Goal: Information Seeking & Learning: Learn about a topic

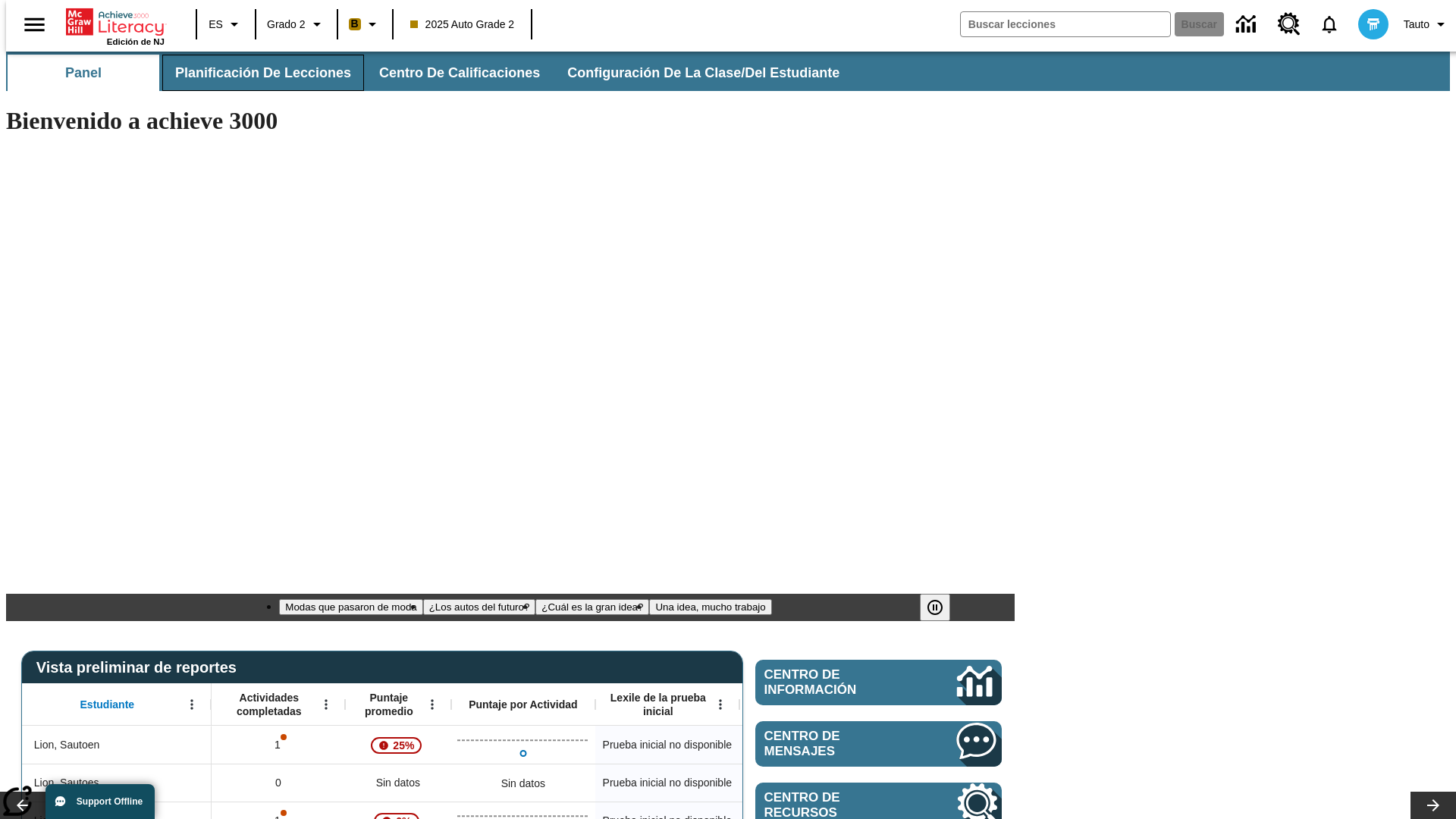
click at [254, 72] on span "Planificación de lecciones" at bounding box center [263, 73] width 176 height 17
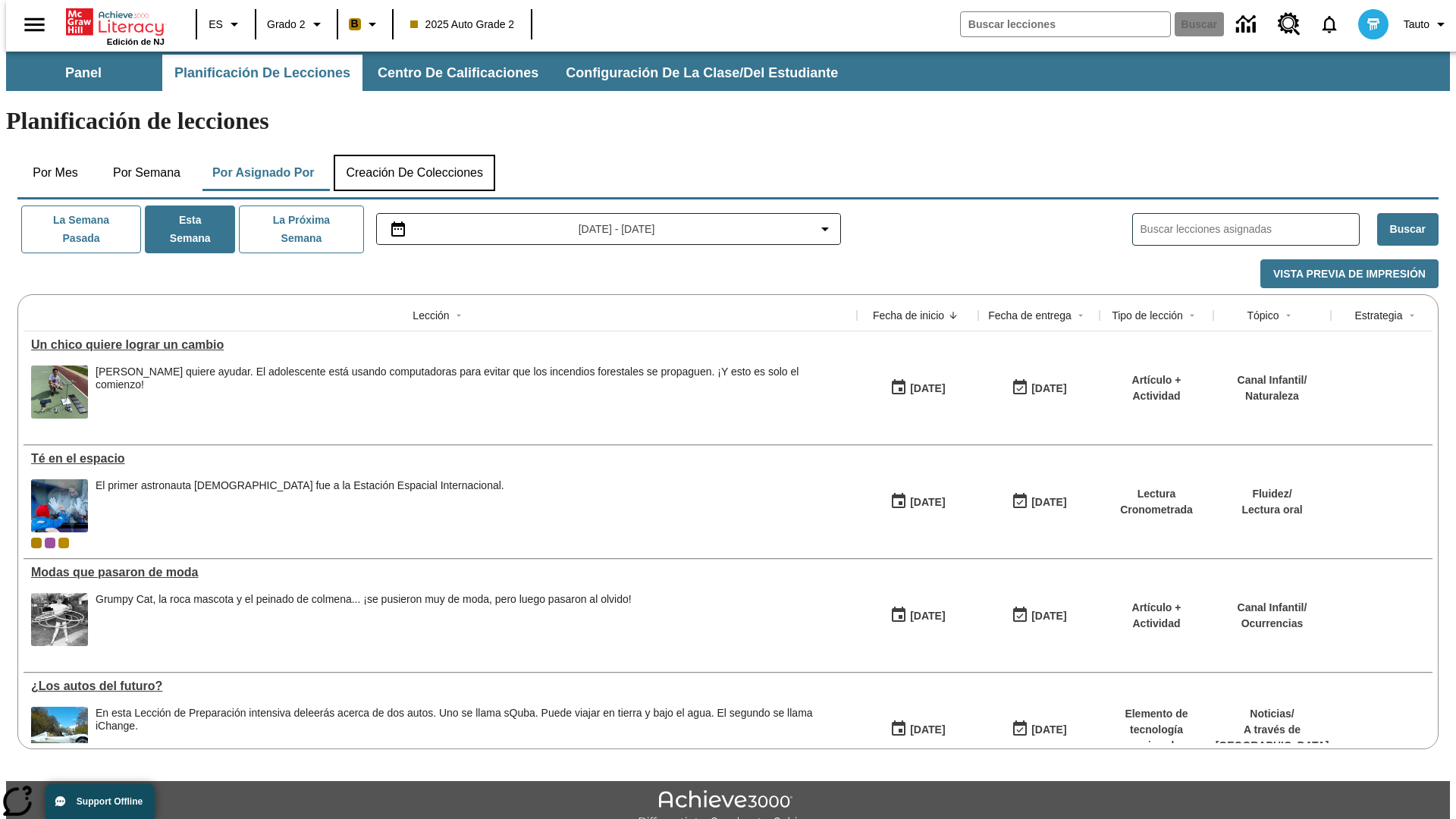
click at [414, 154] on button "Creación de colecciones" at bounding box center [414, 173] width 161 height 36
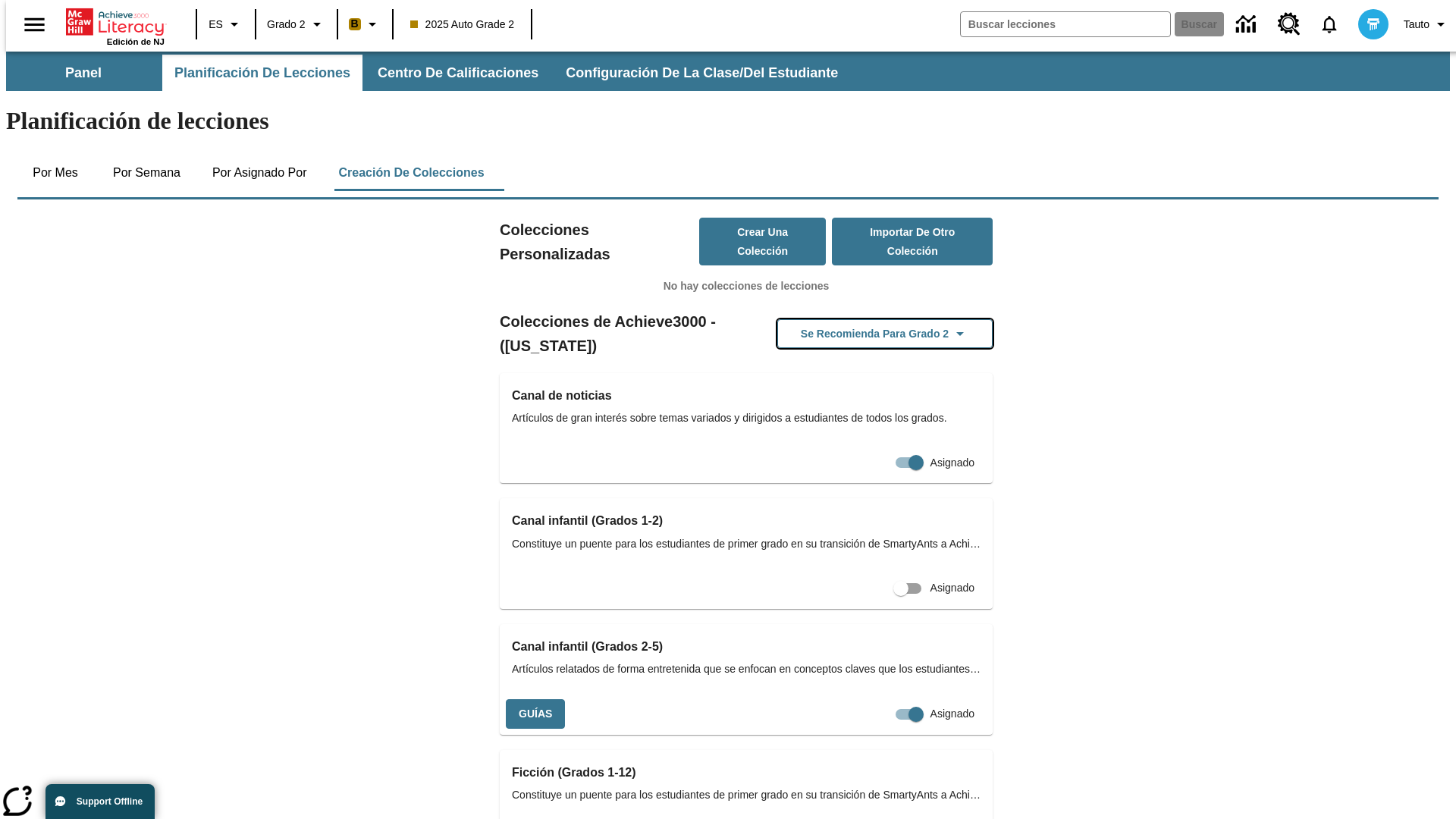
click at [861, 319] on button "Se recomienda para Grado 2" at bounding box center [885, 334] width 216 height 29
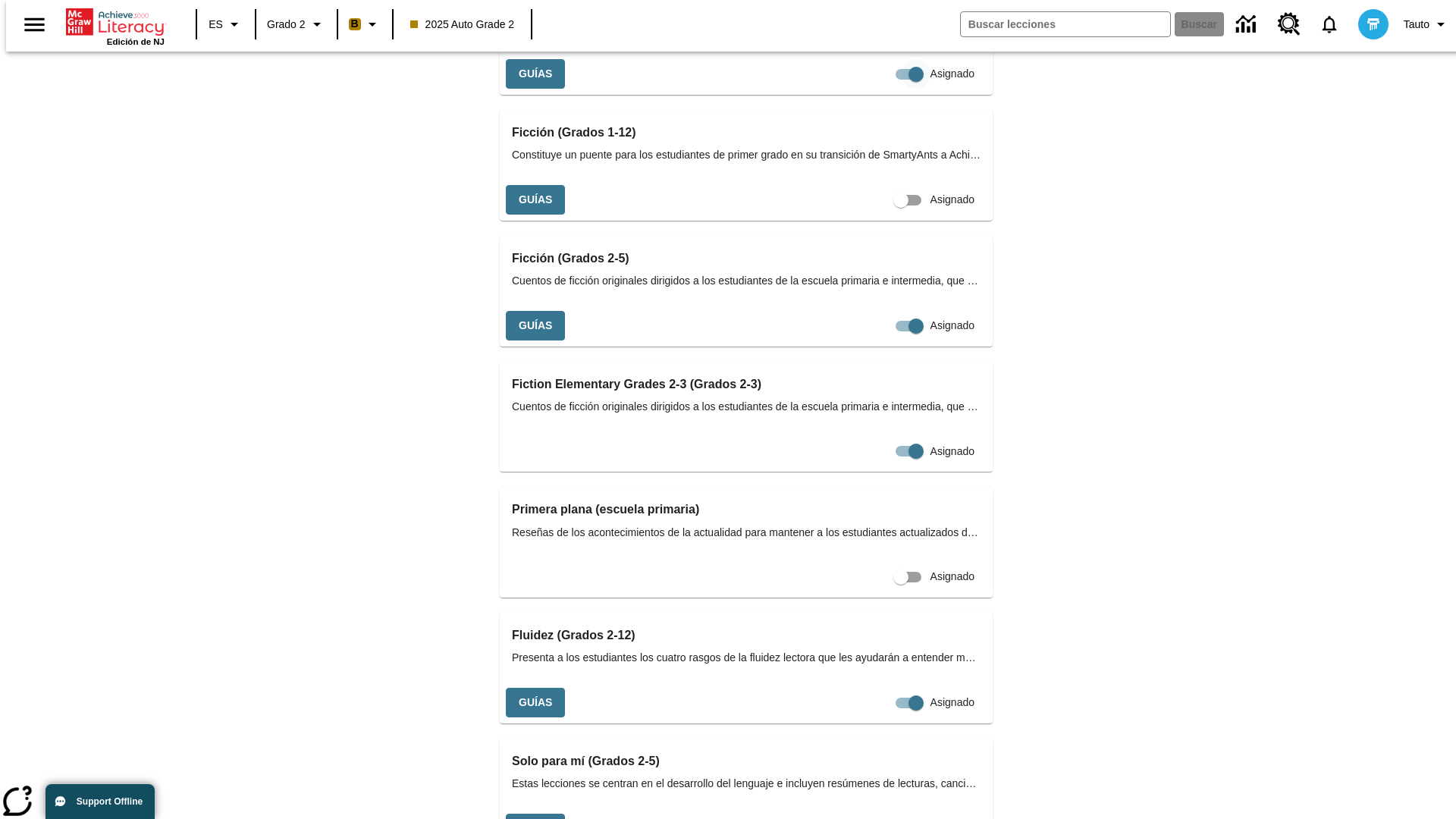
click at [873, 89] on input "Asignado" at bounding box center [916, 73] width 86 height 28
checkbox input "false"
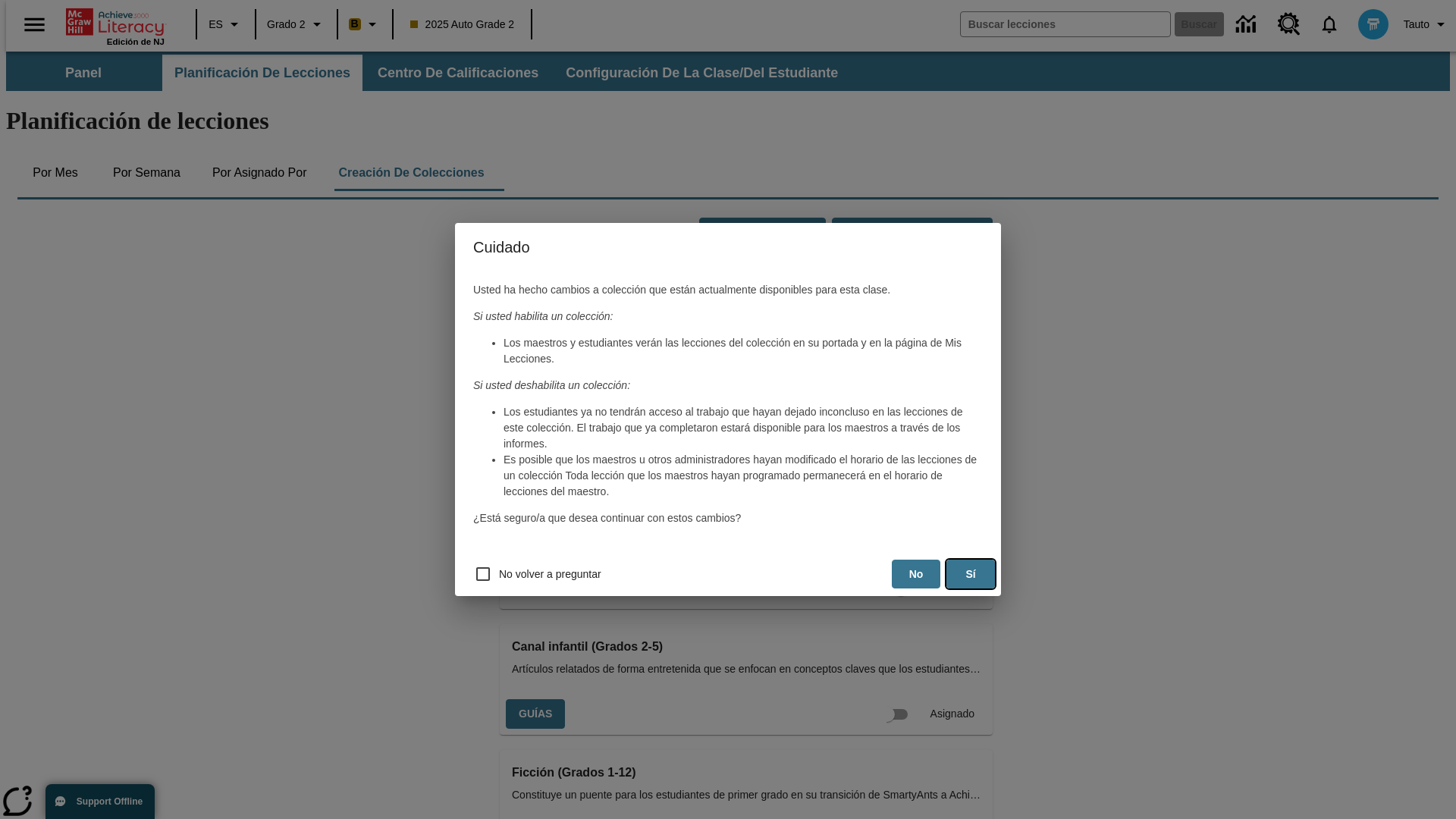
click at [970, 574] on button "Sí" at bounding box center [970, 575] width 48 height 29
